Goal: Transaction & Acquisition: Download file/media

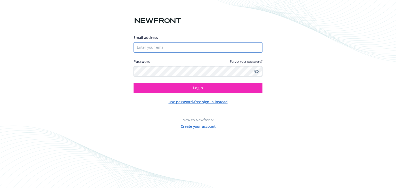
click at [162, 46] on input "Email address" at bounding box center [197, 47] width 129 height 10
paste input "[PERSON_NAME][EMAIL_ADDRESS][DOMAIN_NAME]"
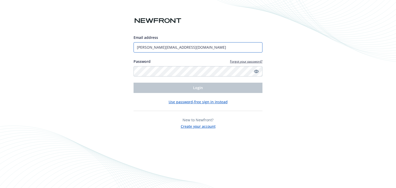
type input "[PERSON_NAME][EMAIL_ADDRESS][DOMAIN_NAME]"
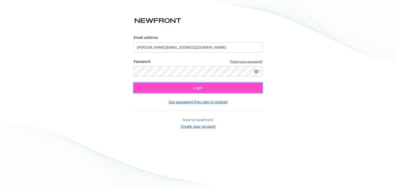
click at [196, 92] on button "Login" at bounding box center [197, 88] width 129 height 10
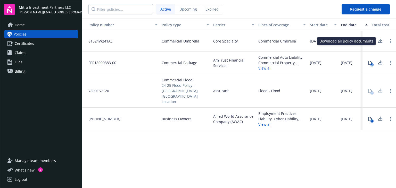
click at [381, 41] on icon at bounding box center [380, 41] width 6 height 6
click at [368, 40] on icon at bounding box center [370, 41] width 4 height 4
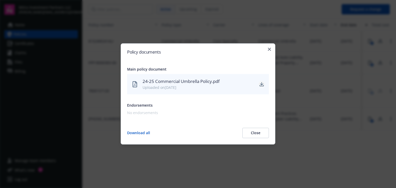
click at [259, 86] on link "download" at bounding box center [261, 84] width 6 height 6
